Goal: Transaction & Acquisition: Purchase product/service

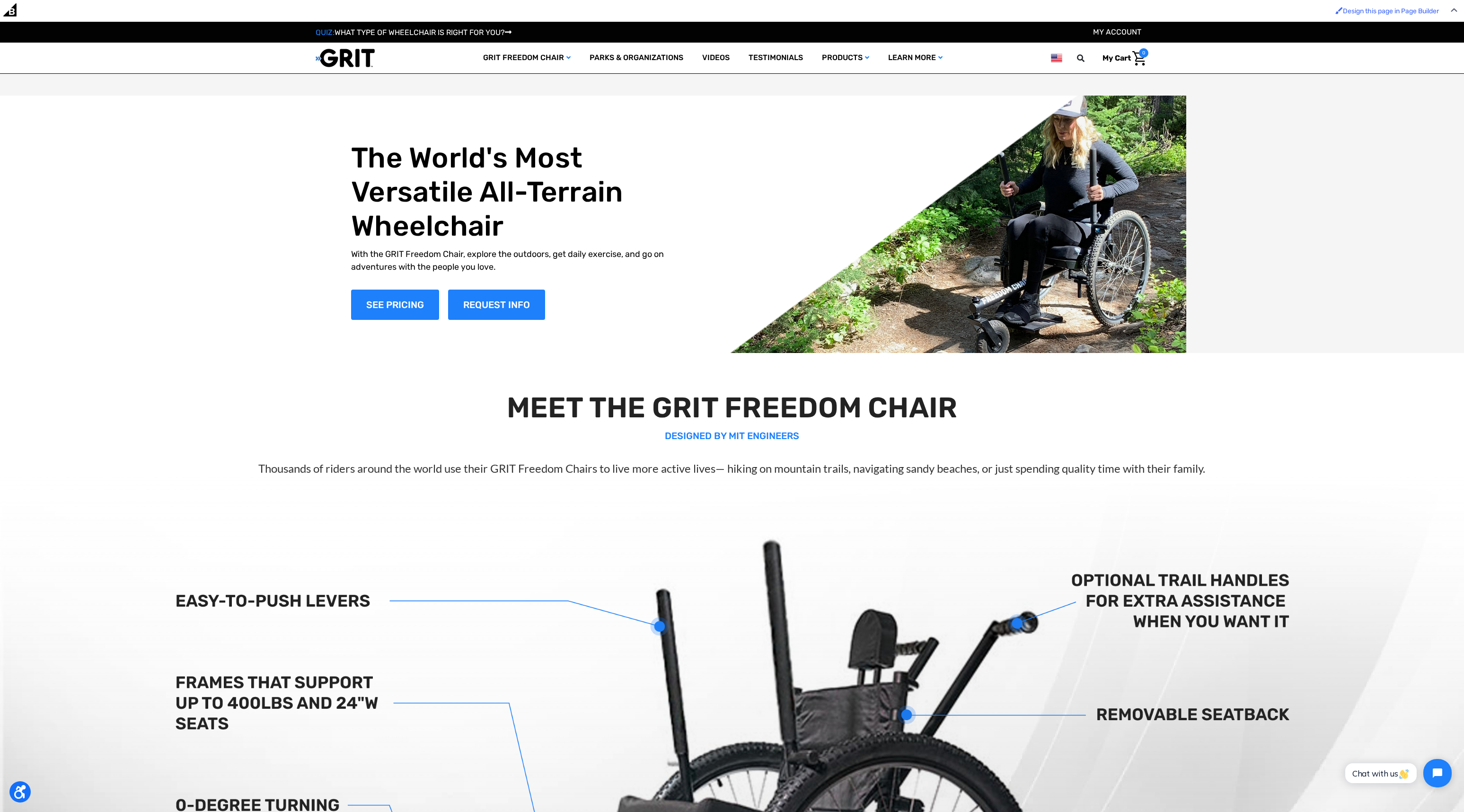
click at [1057, 58] on img at bounding box center [1057, 58] width 11 height 12
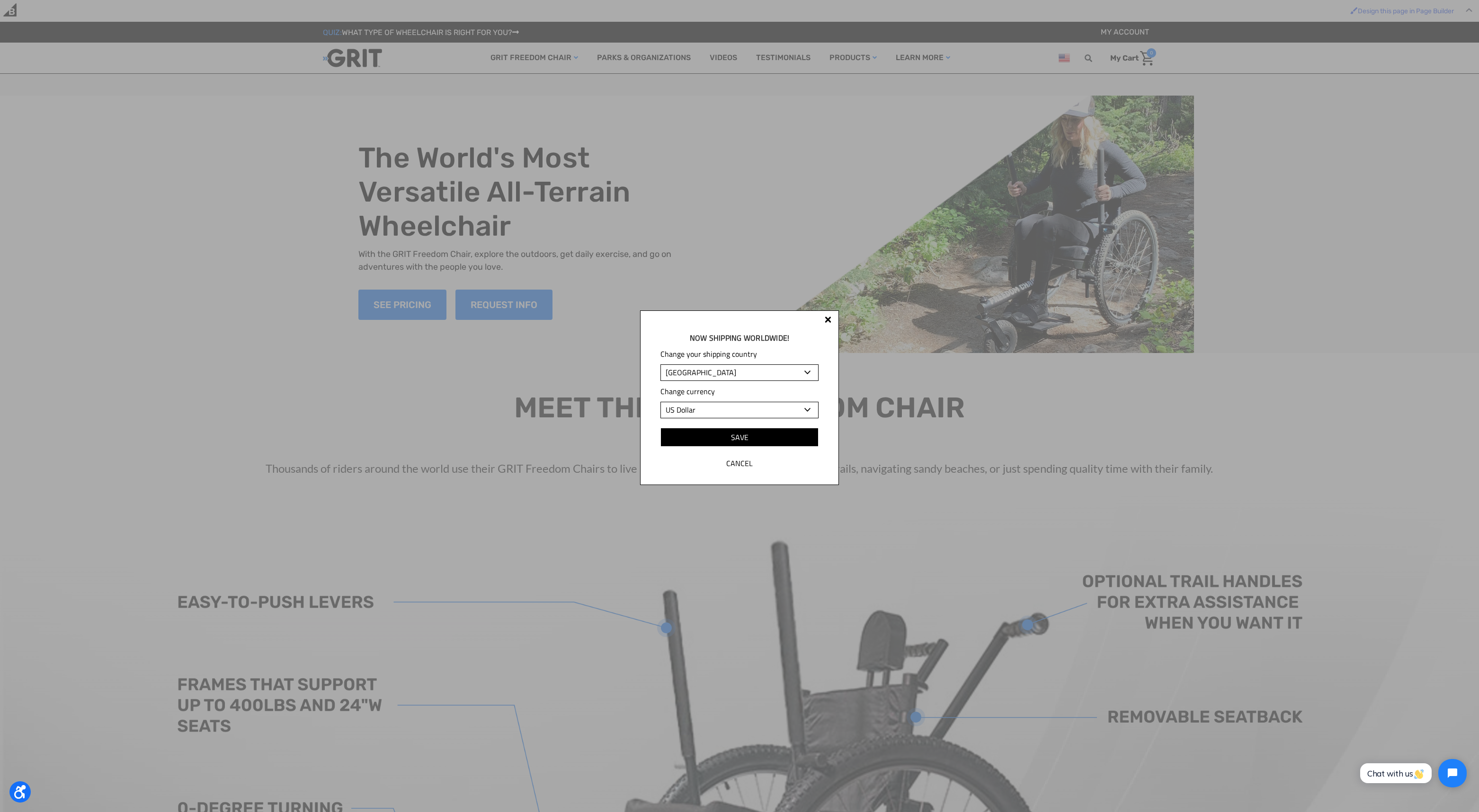
click at [691, 372] on select "Albania Algeria Andorra Angola Anguilla Antigua and Barbuda Argentina Armenia A…" at bounding box center [739, 373] width 158 height 17
select select "CA"
select select "CAD"
click at [794, 443] on input "Save" at bounding box center [739, 437] width 158 height 19
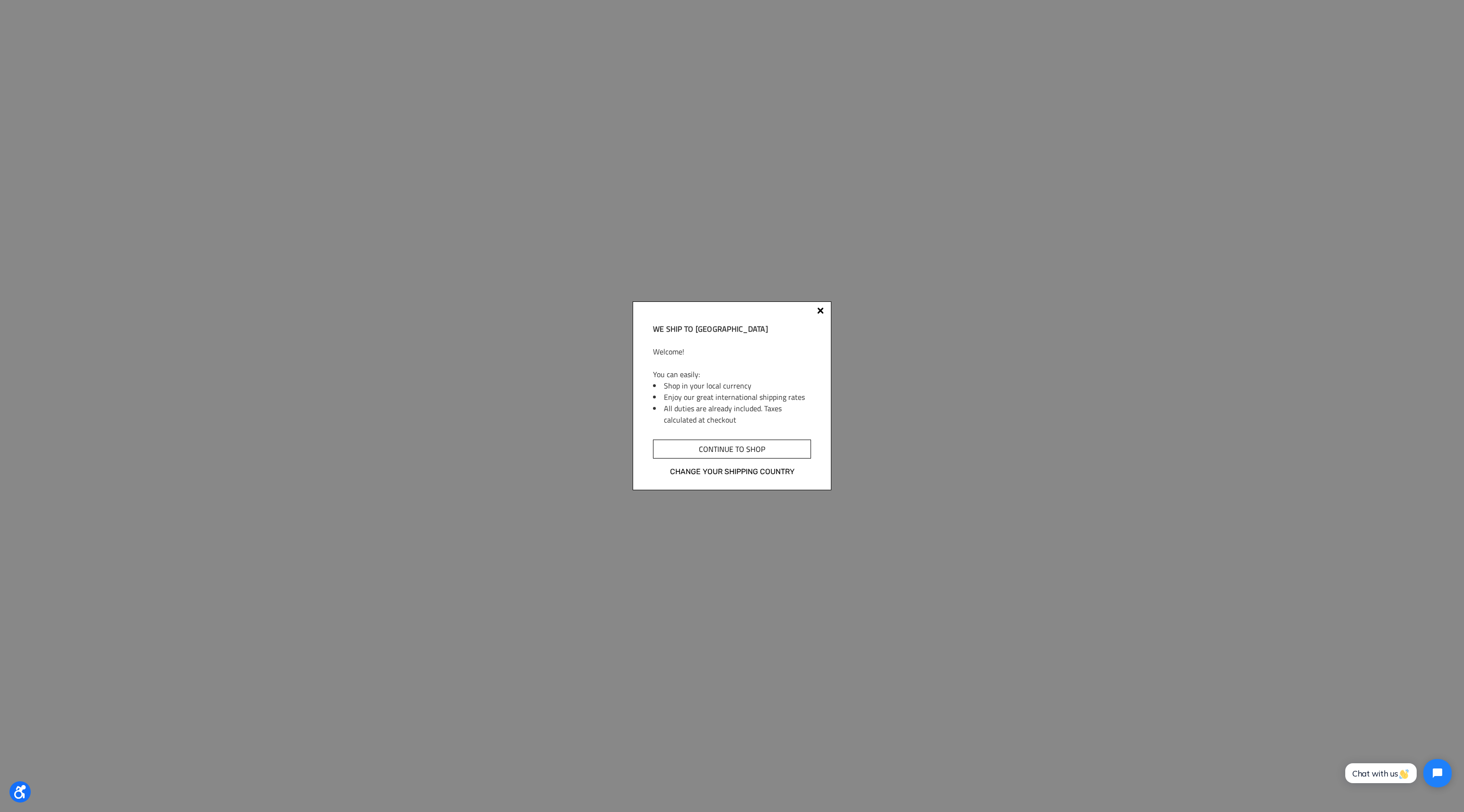
click at [767, 448] on input "Continue to shop" at bounding box center [731, 449] width 158 height 19
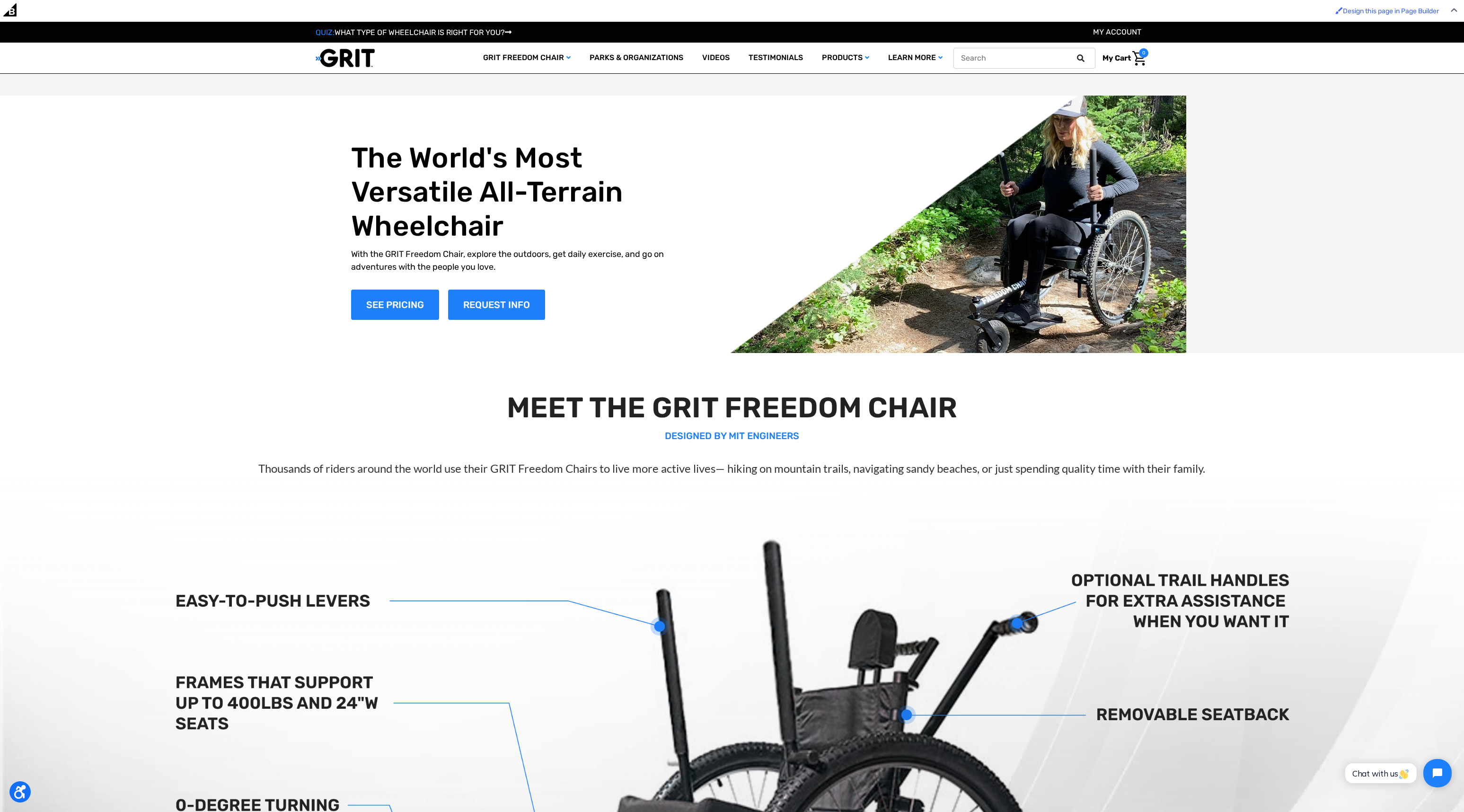
click at [1010, 45] on nav "Search GRIT Freedom Chair Shop All Parks & Organizations Videos Testimonials Sh…" at bounding box center [713, 58] width 646 height 31
click at [1038, 58] on input "text" at bounding box center [1024, 58] width 142 height 21
type input "sand"
click at [1074, 54] on button at bounding box center [1083, 58] width 19 height 8
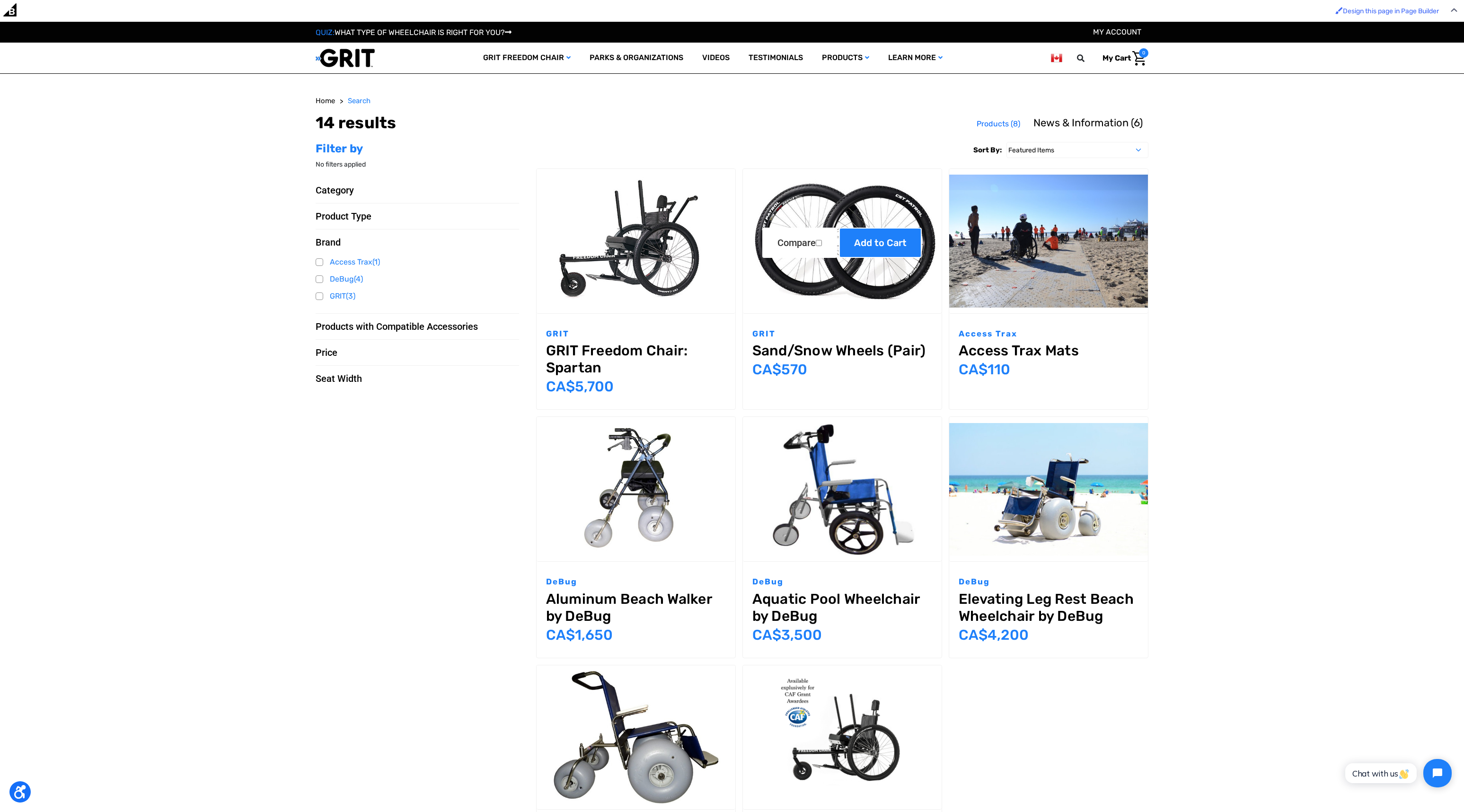
click at [892, 242] on link "Add to Cart" at bounding box center [880, 243] width 83 height 30
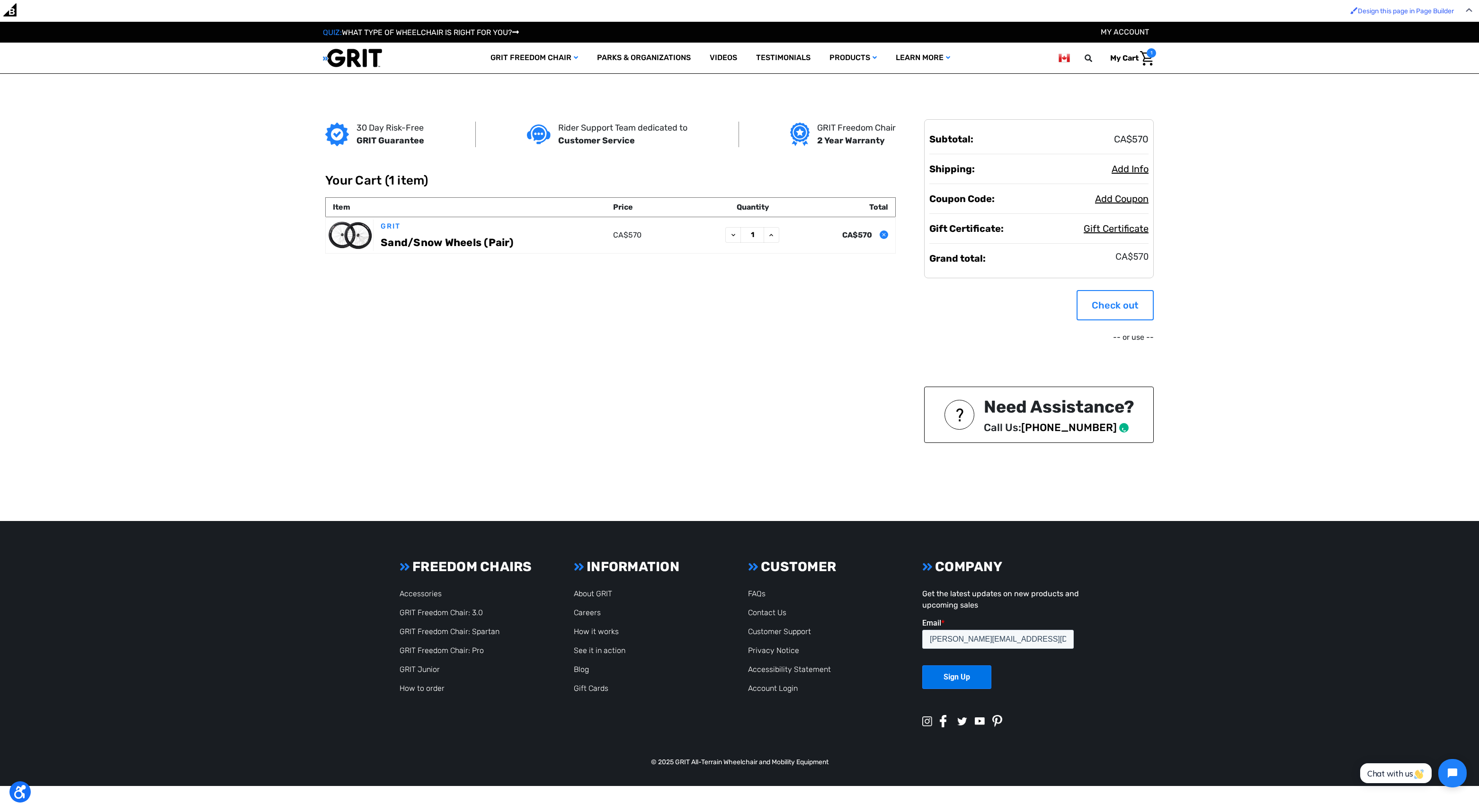
click at [1126, 290] on link "Check out" at bounding box center [1115, 305] width 77 height 30
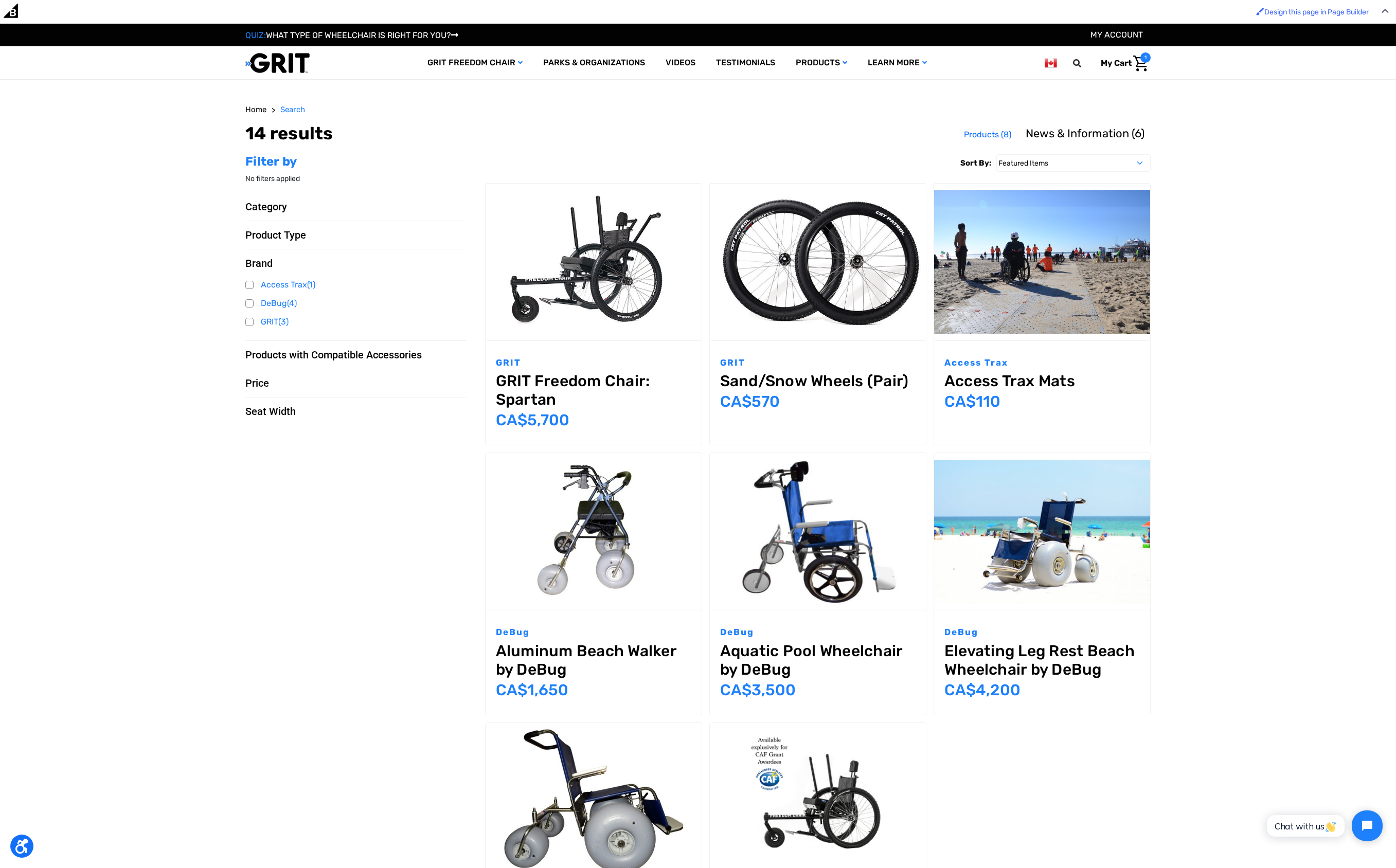
click at [1141, 61] on img "Cart with 1 items" at bounding box center [1140, 63] width 15 height 16
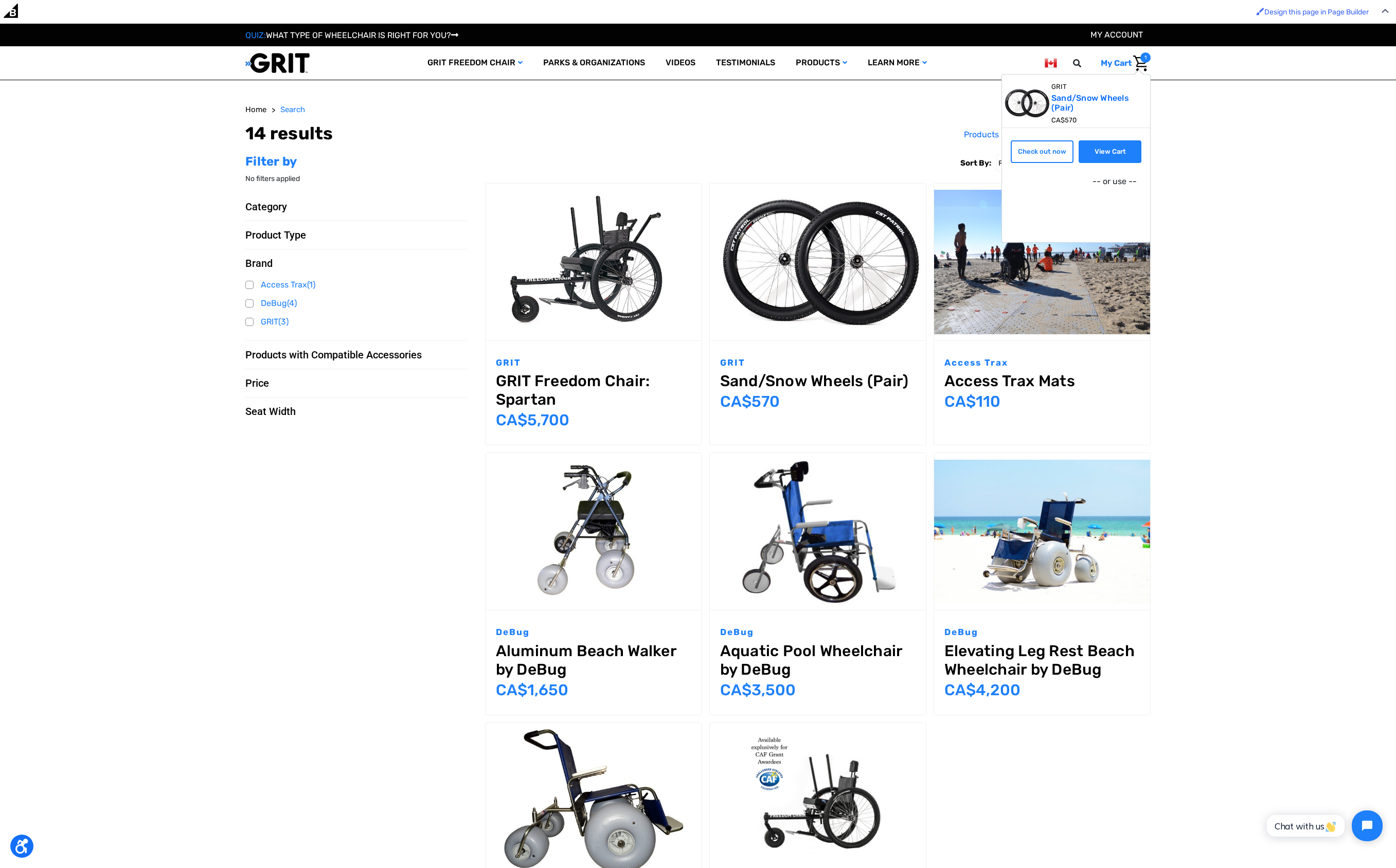
click at [1116, 155] on link "View Cart" at bounding box center [1111, 151] width 63 height 22
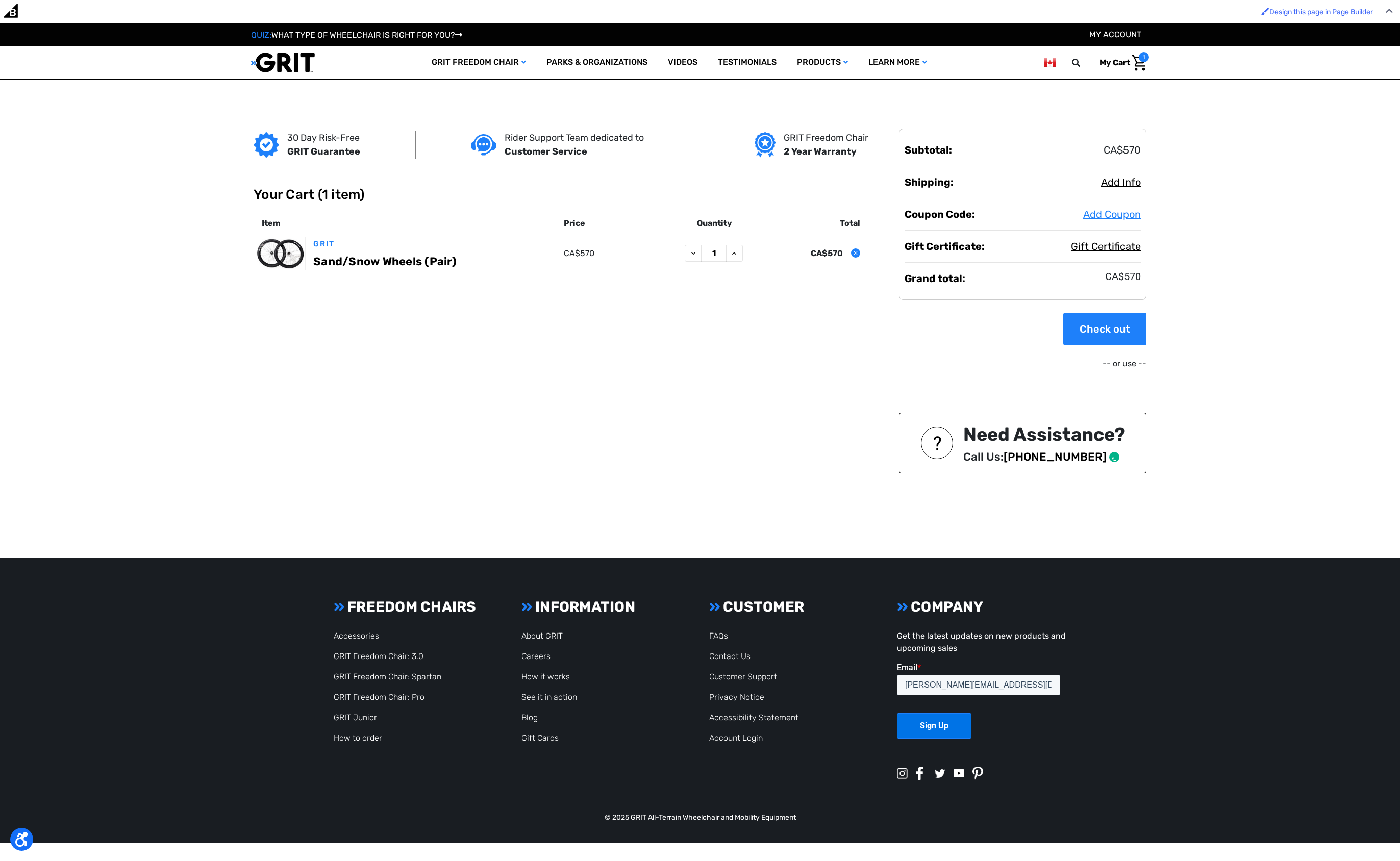
click at [1124, 207] on button "Add Coupon" at bounding box center [1112, 214] width 58 height 16
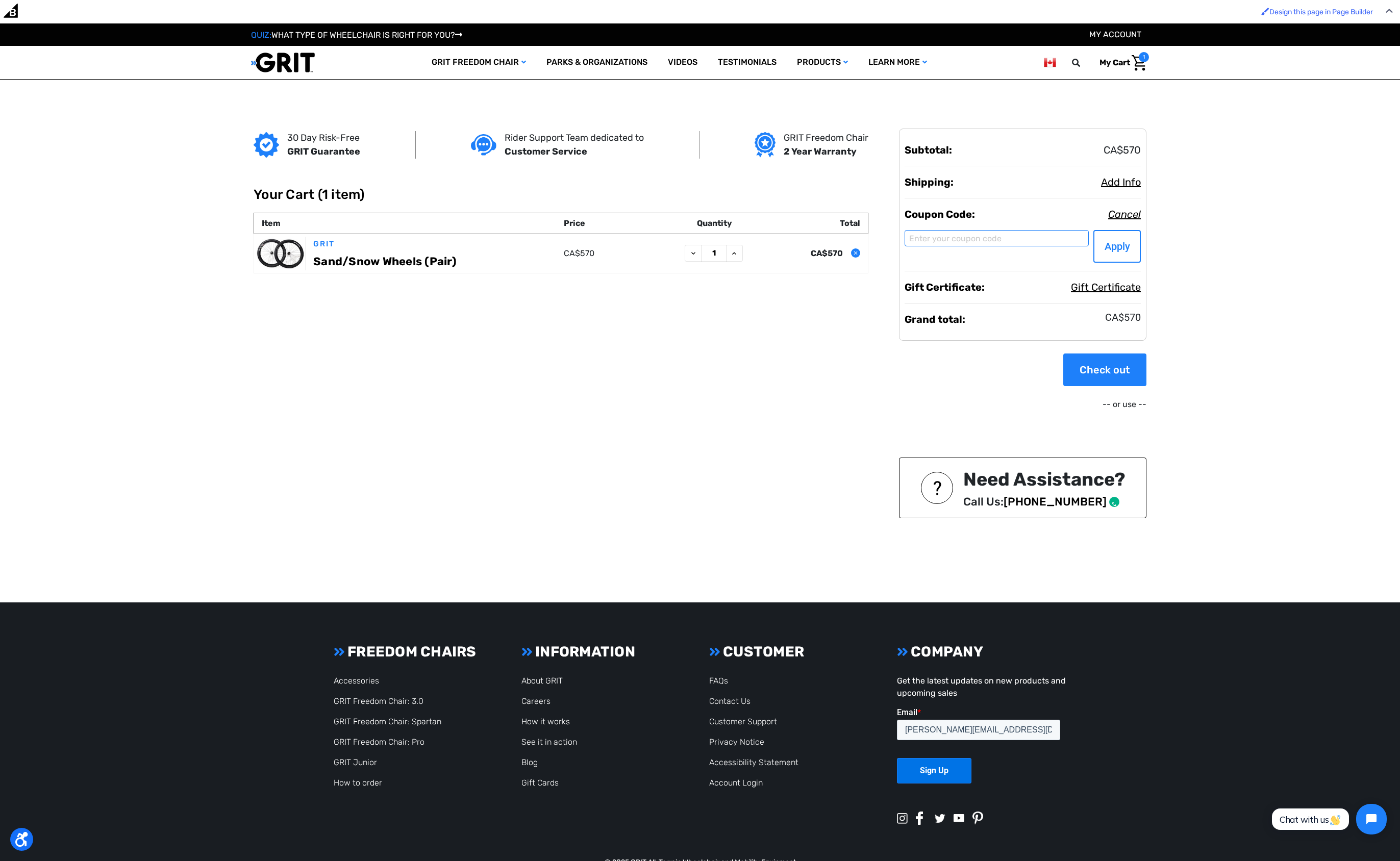
paste input "GRITSSW50"
type input "GRITSSW50"
click at [1112, 230] on input "Apply" at bounding box center [1117, 247] width 48 height 33
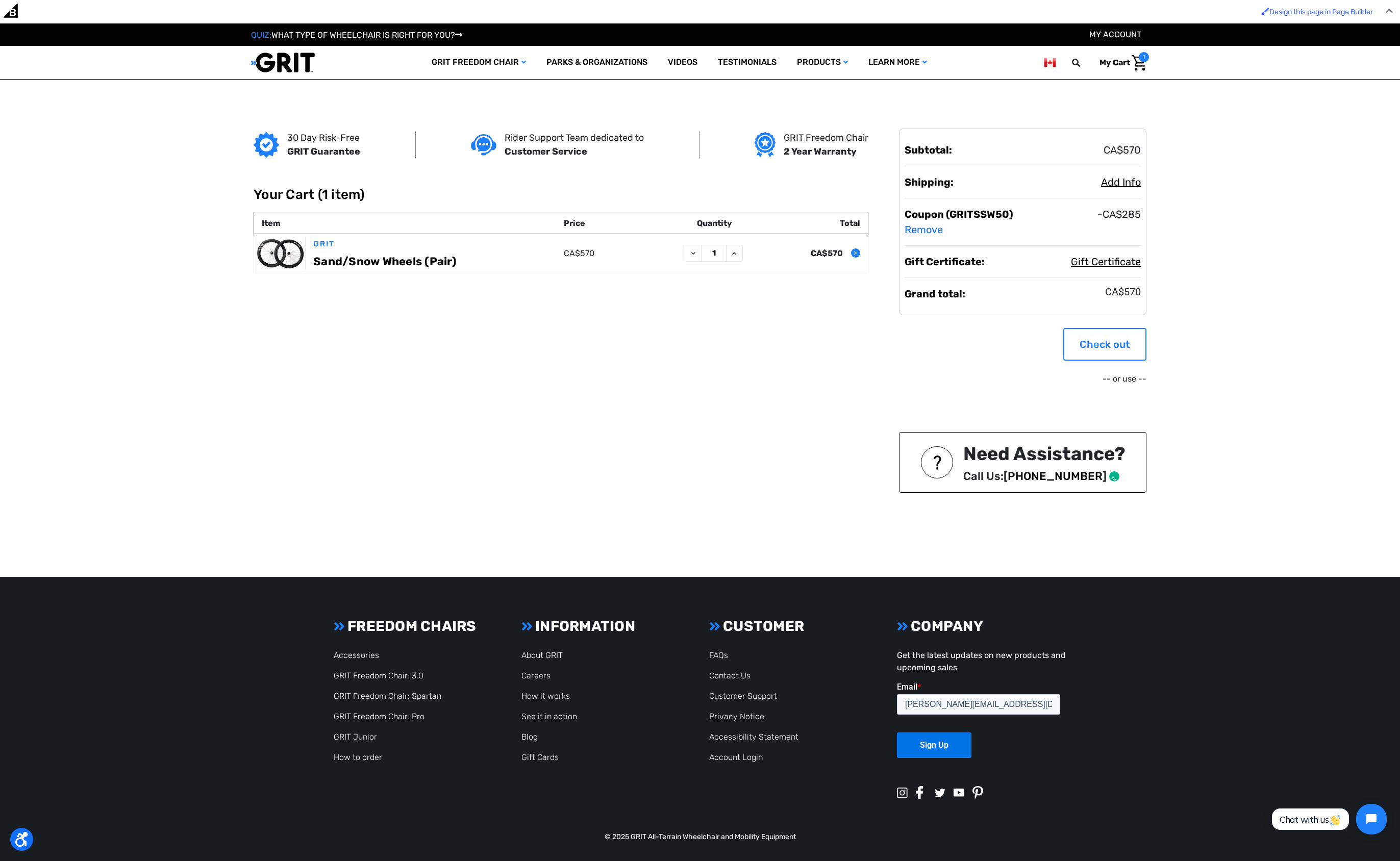
click at [1133, 328] on link "Check out" at bounding box center [1105, 344] width 83 height 33
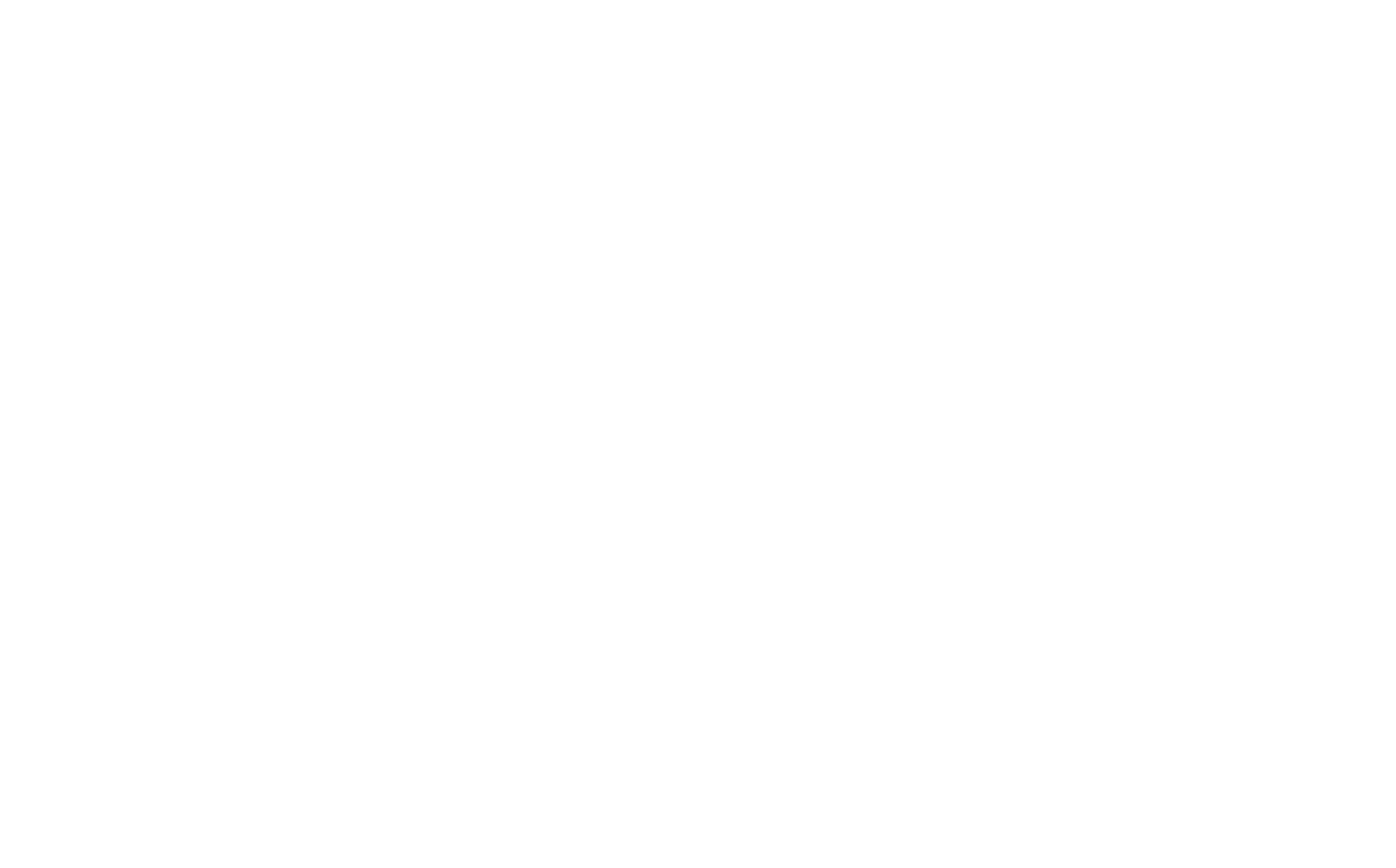
scroll to position [61, 0]
